Goal: Find specific page/section: Find specific page/section

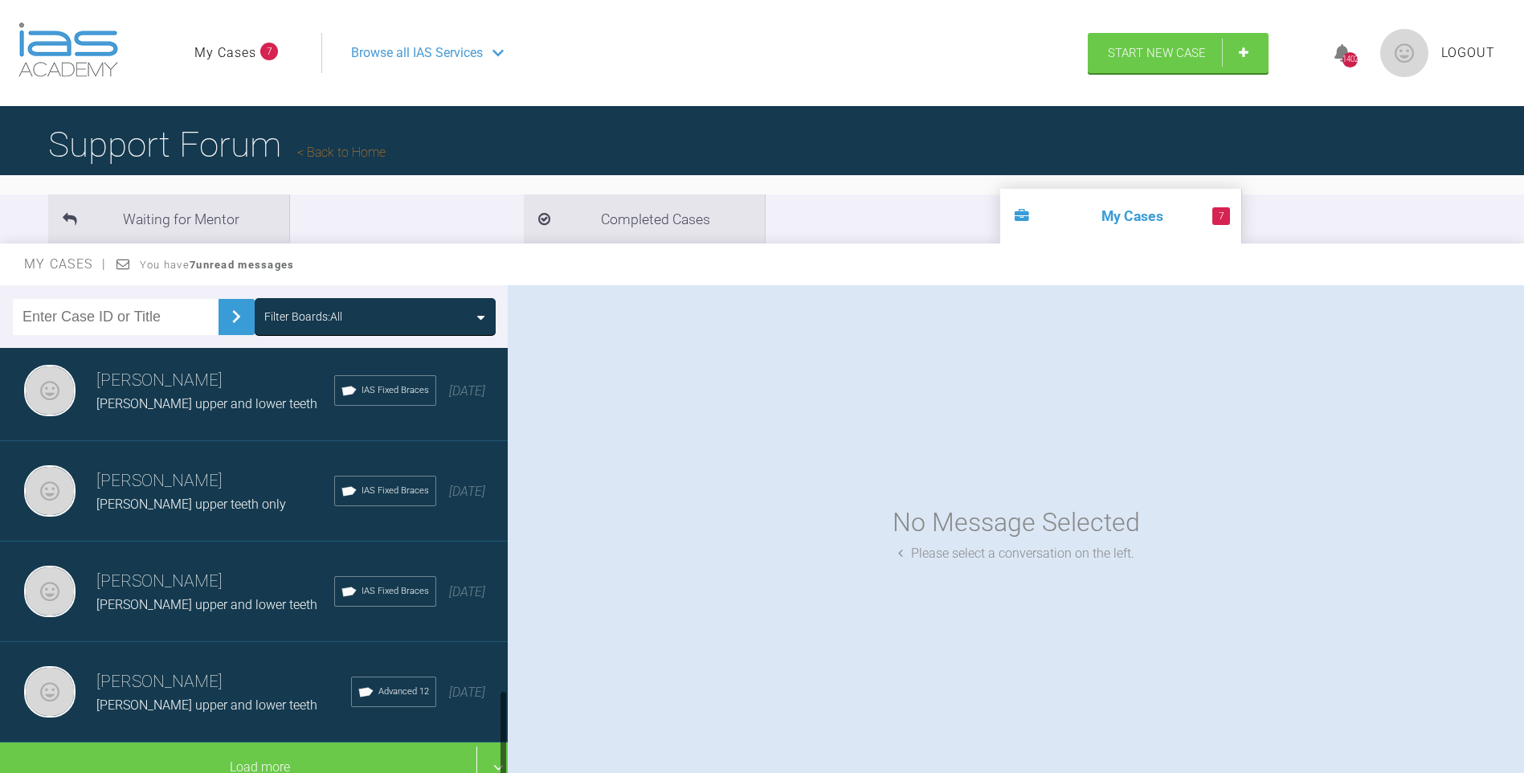
scroll to position [1626, 0]
drag, startPoint x: 504, startPoint y: 390, endPoint x: 508, endPoint y: 744, distance: 354.2
click at [508, 744] on div at bounding box center [503, 564] width 9 height 432
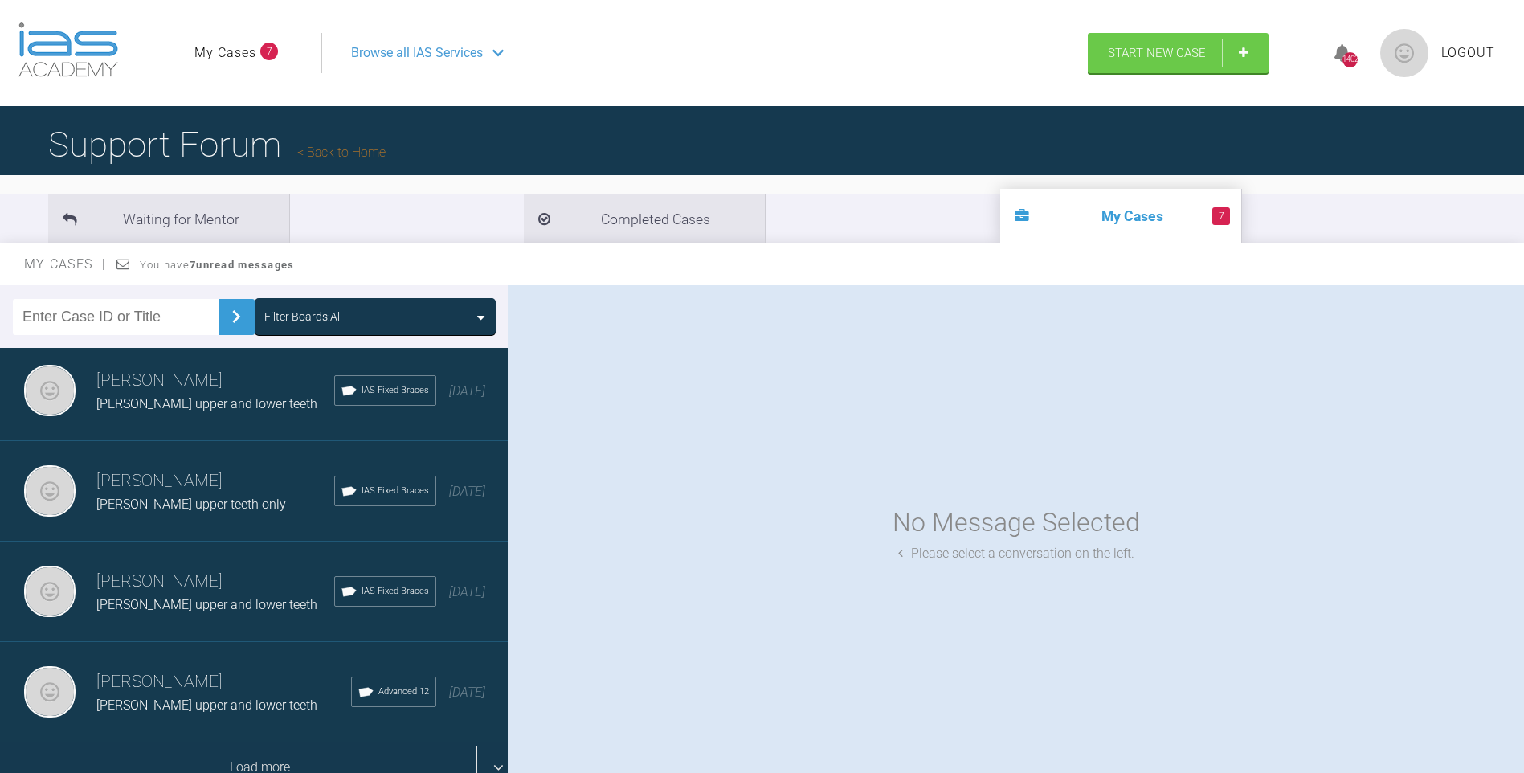
click at [268, 751] on div "Load more" at bounding box center [260, 767] width 520 height 50
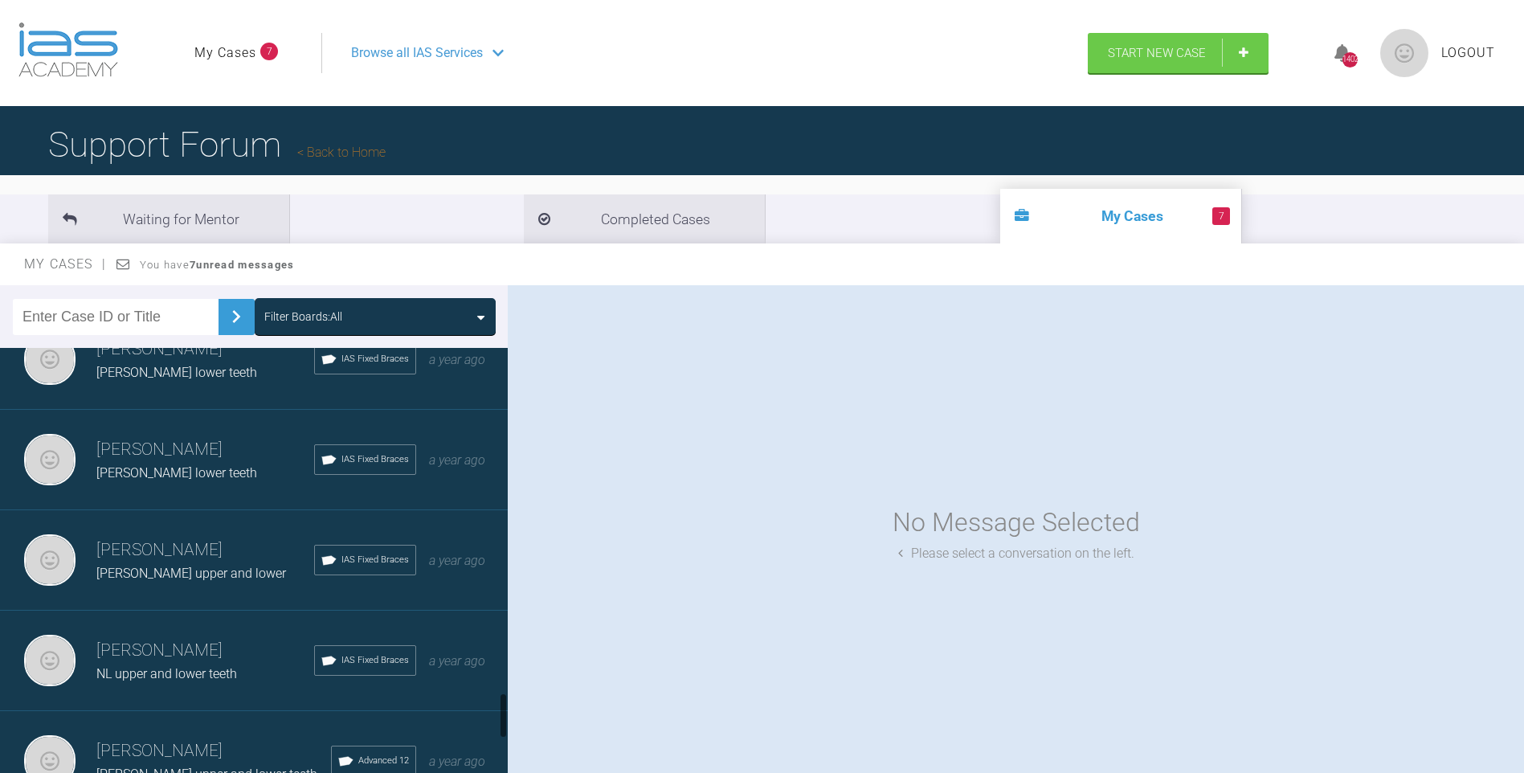
drag, startPoint x: 504, startPoint y: 541, endPoint x: 496, endPoint y: 700, distance: 159.2
click at [508, 705] on div "Filter Boards: All Neil Fearns Col Nik upper and lower teeth IAS Fixed Braces 1…" at bounding box center [762, 543] width 1524 height 517
click at [216, 665] on div "NL upper and lower teeth" at bounding box center [205, 673] width 218 height 21
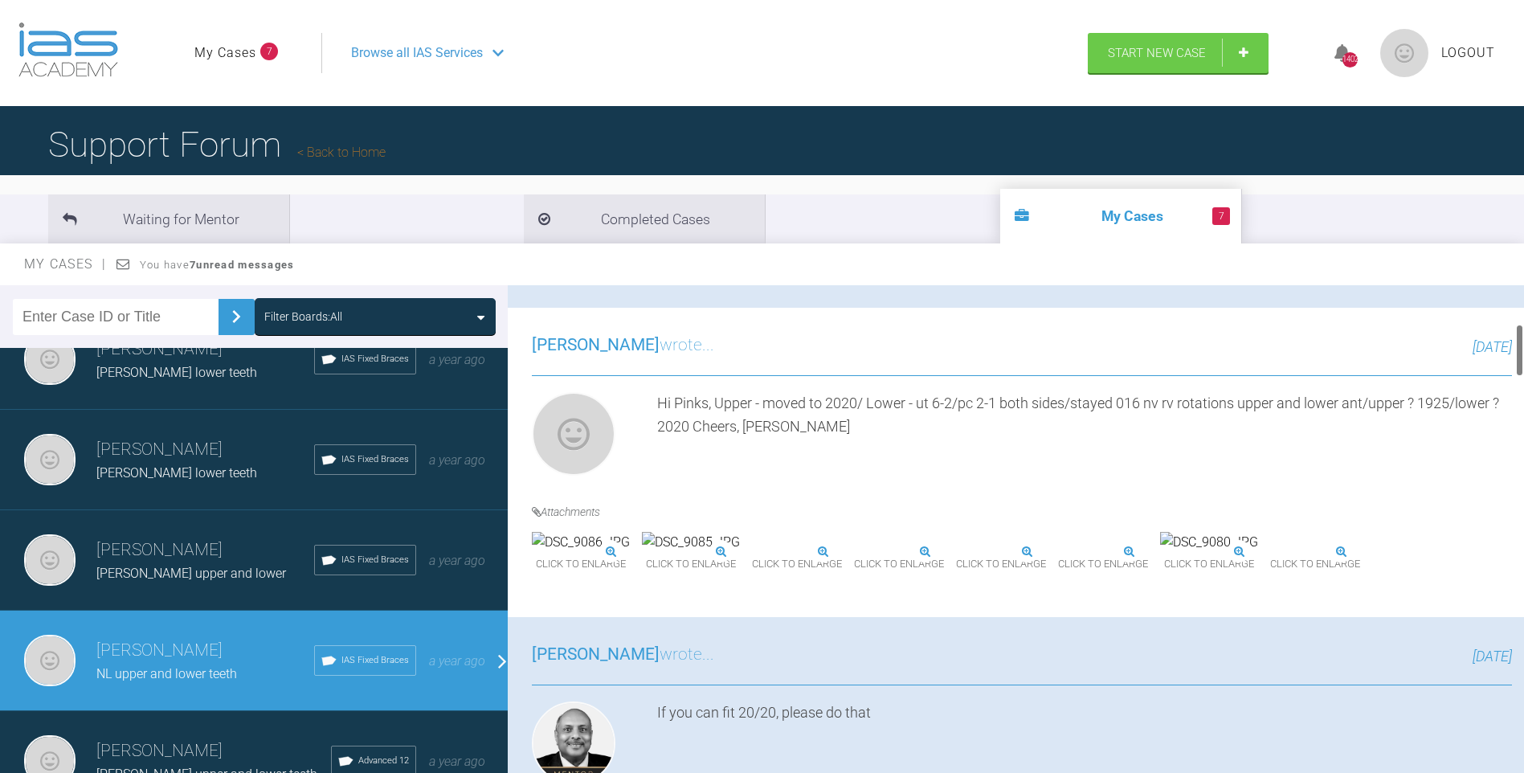
scroll to position [390, 0]
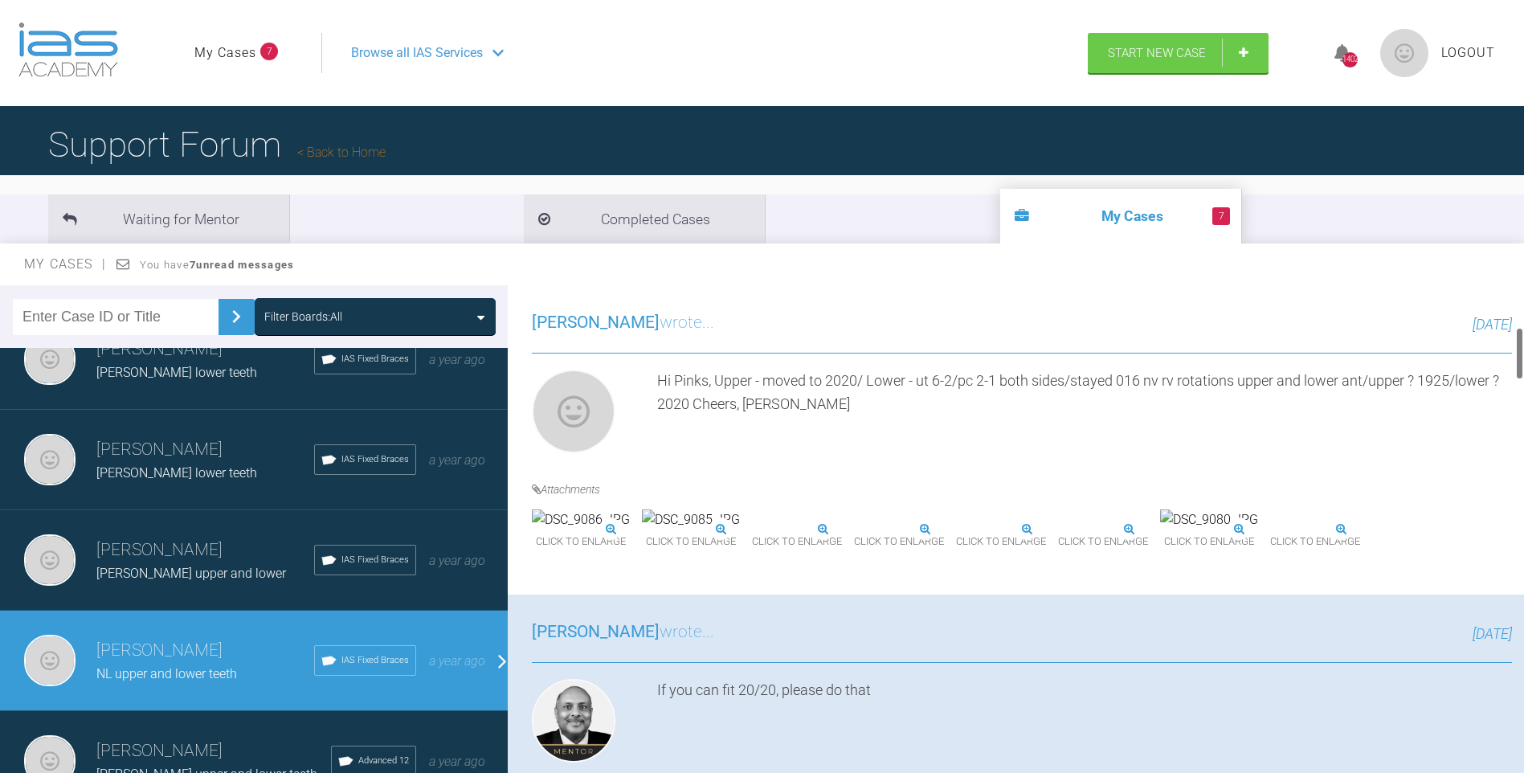
drag, startPoint x: 1519, startPoint y: 309, endPoint x: 1513, endPoint y: 351, distance: 42.1
click at [1513, 351] on div "Neil Fearns NL upper and lower teeth a few seconds ago Tier 3: Ongoing Case Men…" at bounding box center [1016, 532] width 1016 height 495
